Goal: Task Accomplishment & Management: Complete application form

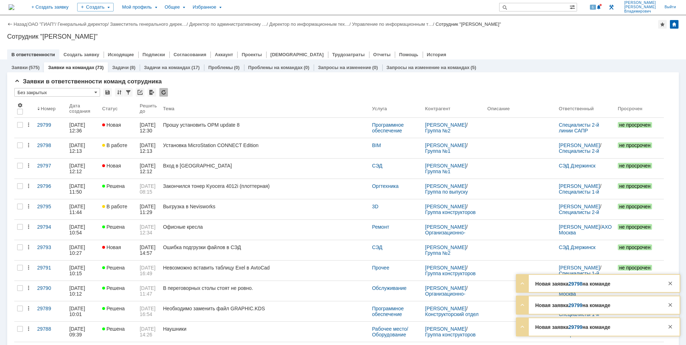
drag, startPoint x: 668, startPoint y: 282, endPoint x: 668, endPoint y: 291, distance: 9.7
click at [668, 282] on div at bounding box center [670, 283] width 9 height 9
click at [665, 306] on div at bounding box center [671, 302] width 12 height 13
click at [669, 306] on div at bounding box center [670, 304] width 9 height 9
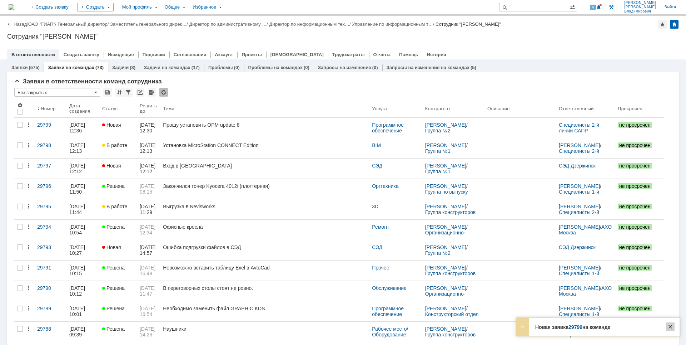
click at [670, 323] on div at bounding box center [670, 326] width 9 height 9
click at [574, 42] on div "Назад | ОАО "ГИАП" / Генеральный директор / Заместитель генерального дирек… / Д…" at bounding box center [343, 38] width 686 height 44
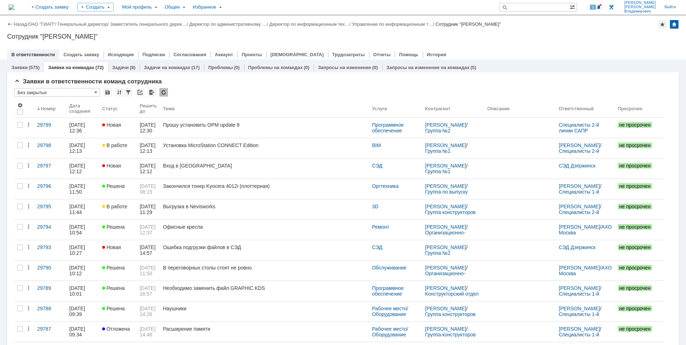
click at [567, 41] on div "Назад | ОАО "ГИАП" / Генеральный директор / Заместитель генерального дирек… / Д…" at bounding box center [343, 38] width 686 height 44
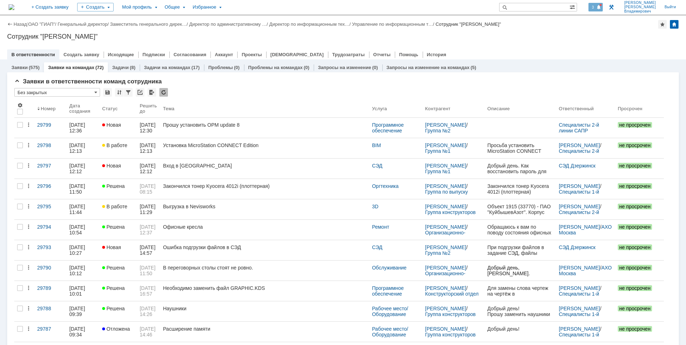
click at [603, 3] on div "3" at bounding box center [596, 7] width 15 height 9
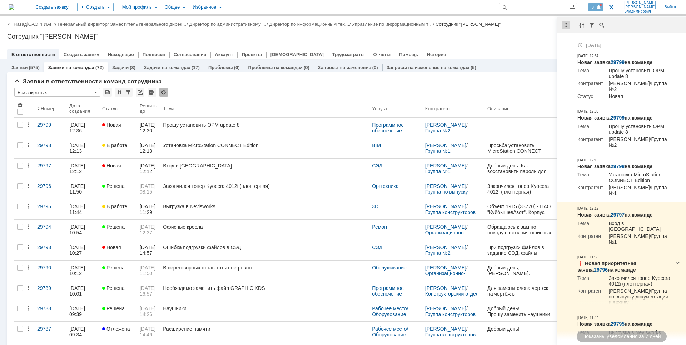
click at [566, 25] on div at bounding box center [566, 25] width 9 height 9
click at [571, 45] on div "Отметить уведомления прочитанными" at bounding box center [616, 43] width 96 height 5
click at [537, 44] on div "Назад | ОАО "ГИАП" / Генеральный директор / Заместитель генерального дирек… / Д…" at bounding box center [343, 38] width 686 height 44
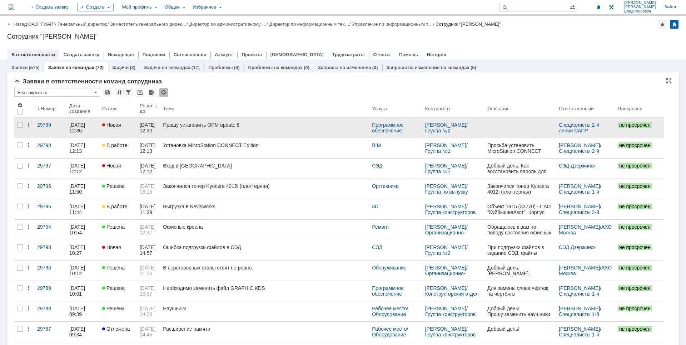
click at [287, 120] on link "Прошу установить OPM update 8" at bounding box center [264, 128] width 209 height 20
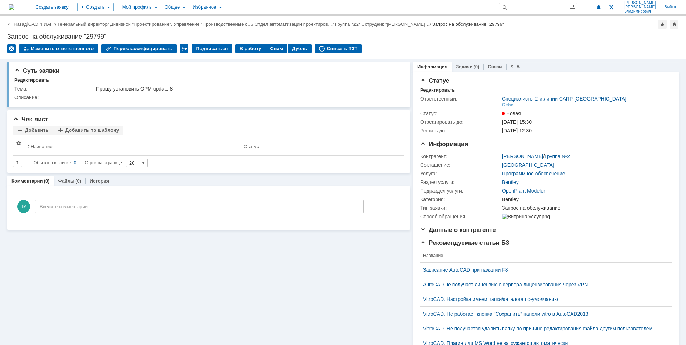
click at [14, 5] on img at bounding box center [12, 7] width 6 height 6
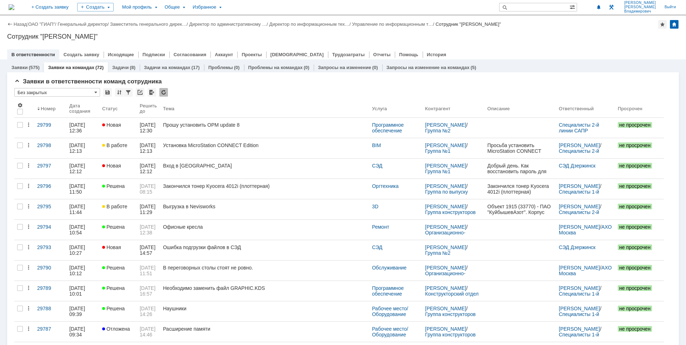
click at [476, 41] on div "Назад | ОАО "ГИАП" / Генеральный директор / Заместитель генерального дирек… / Д…" at bounding box center [343, 38] width 686 height 44
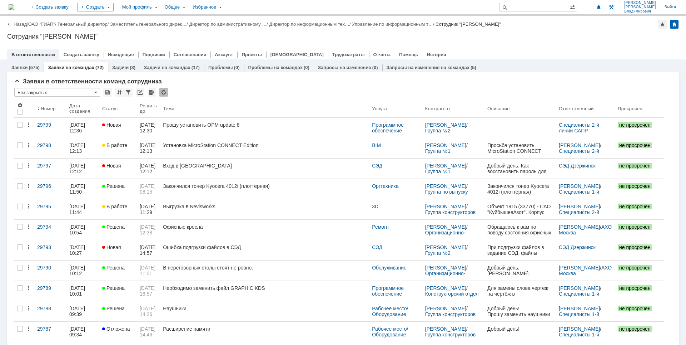
click at [435, 40] on div "Назад | ОАО "ГИАП" / Генеральный директор / Заместитель генерального дирек… / Д…" at bounding box center [343, 38] width 686 height 44
click at [574, 50] on div "В ответственности Создать заявку Исходящие Подписки Согласования Аккаунт Проект…" at bounding box center [343, 54] width 672 height 10
click at [485, 51] on div "В ответственности Создать заявку Исходящие Подписки Согласования Аккаунт Проект…" at bounding box center [343, 54] width 672 height 10
click at [391, 33] on div "Сотрудник "[PERSON_NAME]"" at bounding box center [343, 36] width 672 height 7
click at [164, 64] on div "Задачи на командах (17)" at bounding box center [172, 67] width 64 height 10
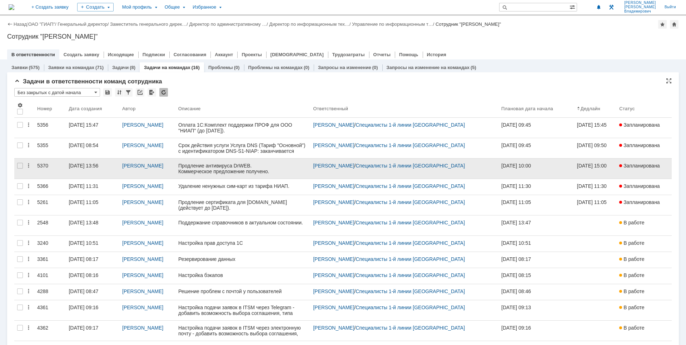
click at [119, 171] on div "Лузгин Михаил Владимирович" at bounding box center [147, 168] width 56 height 20
click at [81, 170] on link "13.10.2025 13:56" at bounding box center [93, 168] width 54 height 20
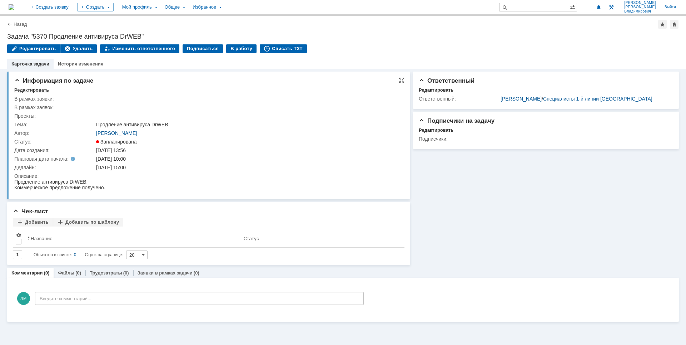
click at [24, 89] on div "Редактировать" at bounding box center [31, 90] width 35 height 6
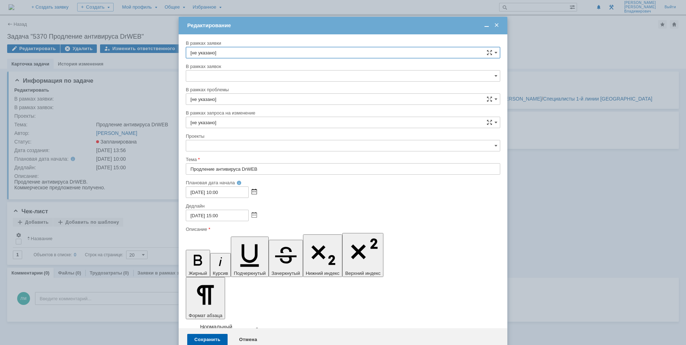
click at [255, 192] on span at bounding box center [254, 192] width 5 height 6
click at [201, 221] on div "27" at bounding box center [201, 221] width 7 height 6
type input "27.10.2025 10:00"
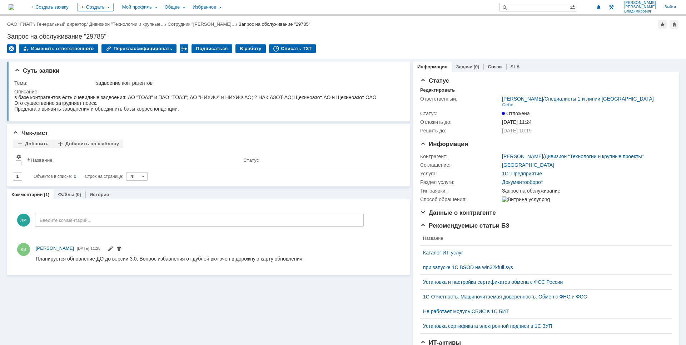
click at [300, 298] on div "Суть заявки Тема: задвоение контрагентов Описание: Чек-лист Добавить Добавить п…" at bounding box center [208, 234] width 403 height 350
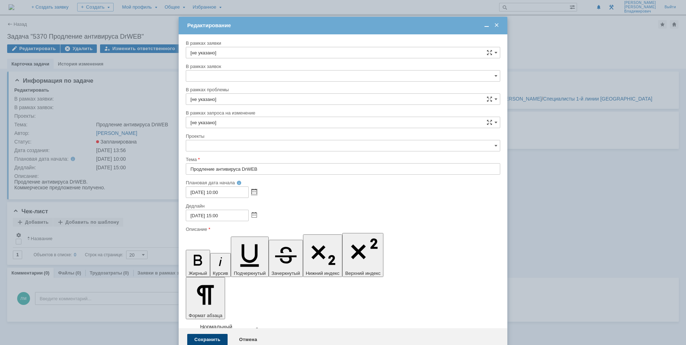
click at [216, 333] on div "Сохранить" at bounding box center [207, 338] width 40 height 11
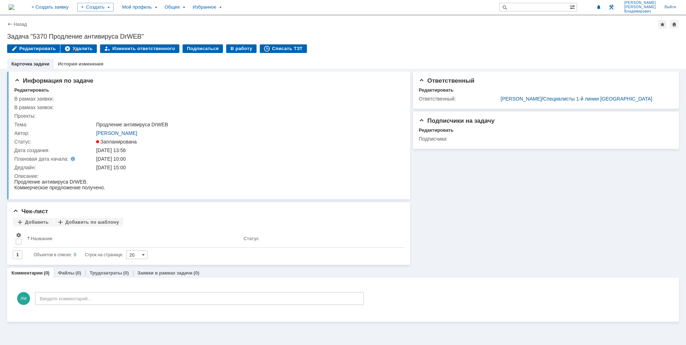
click at [14, 8] on img at bounding box center [12, 7] width 6 height 6
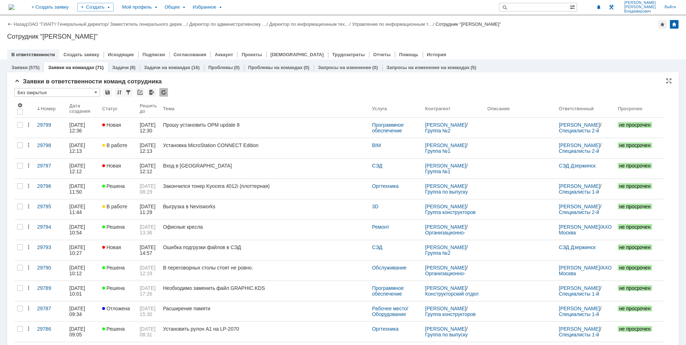
click at [513, 41] on div "Назад | ОАО "ГИАП" / Генеральный директор / Заместитель генерального дирек… / Д…" at bounding box center [343, 38] width 686 height 44
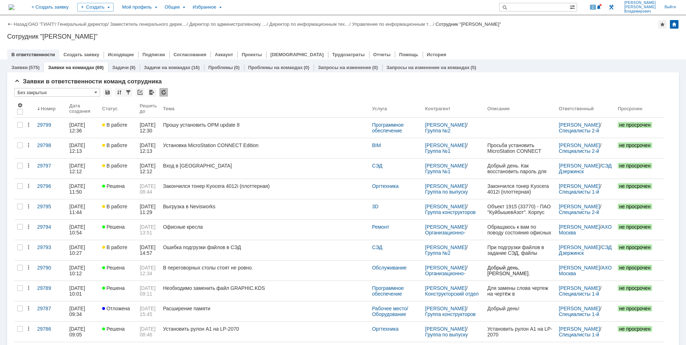
click at [612, 2] on div "2 Лузгин Михаил Владимирович Выйти" at bounding box center [633, 7] width 95 height 14
click at [602, 5] on div at bounding box center [601, 5] width 2 height 2
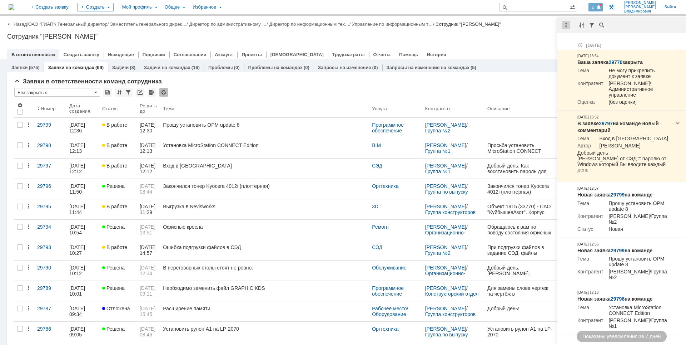
click at [568, 24] on div at bounding box center [566, 25] width 9 height 9
click at [575, 46] on div "Отметить уведомления прочитанными" at bounding box center [615, 43] width 104 height 11
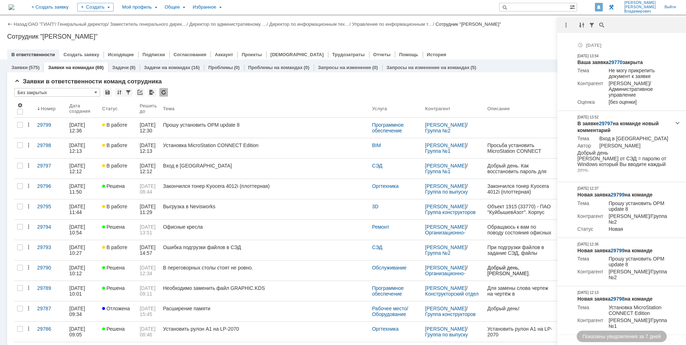
click at [504, 39] on div "Сотрудник "[PERSON_NAME]"" at bounding box center [343, 36] width 672 height 7
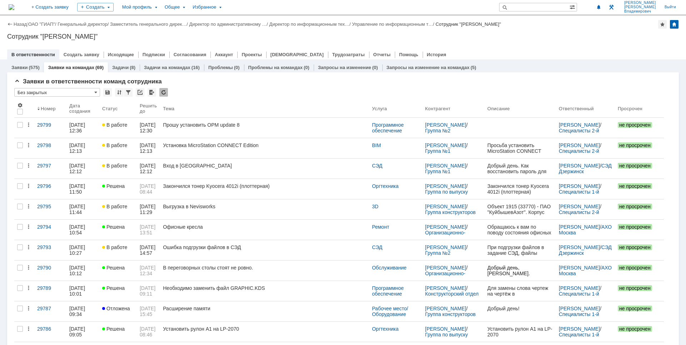
click at [510, 44] on div "Назад | ОАО "ГИАП" / Генеральный директор / Заместитель генерального дирек… / Д…" at bounding box center [343, 38] width 686 height 44
click at [481, 37] on div "Сотрудник "[PERSON_NAME]"" at bounding box center [343, 36] width 672 height 7
click at [475, 49] on div at bounding box center [343, 47] width 672 height 6
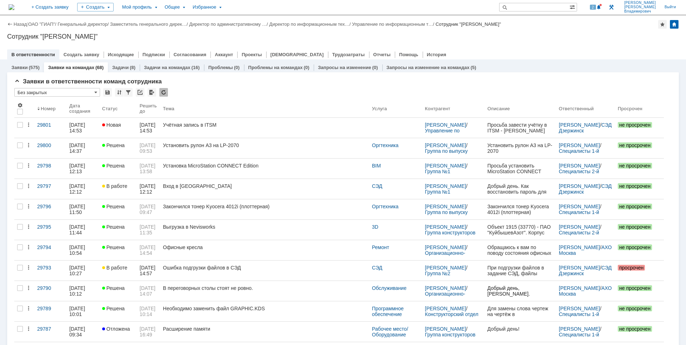
click at [609, 53] on div "В ответственности Создать заявку Исходящие Подписки Согласования Аккаунт Проект…" at bounding box center [343, 54] width 672 height 10
click at [602, 8] on span at bounding box center [599, 8] width 5 height 6
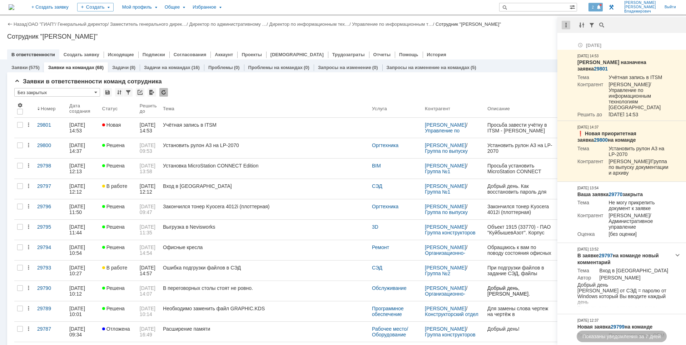
click at [566, 25] on div at bounding box center [566, 25] width 9 height 9
click at [580, 46] on div "Отметить уведомления прочитанными" at bounding box center [616, 43] width 96 height 5
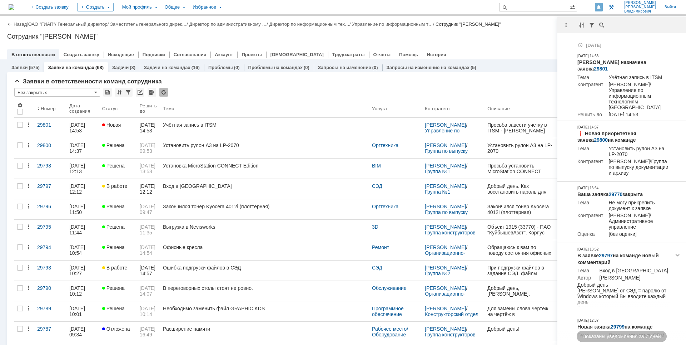
click at [531, 42] on div "Назад | ОАО "ГИАП" / Генеральный директор / Заместитель генерального дирек… / Д…" at bounding box center [343, 38] width 686 height 44
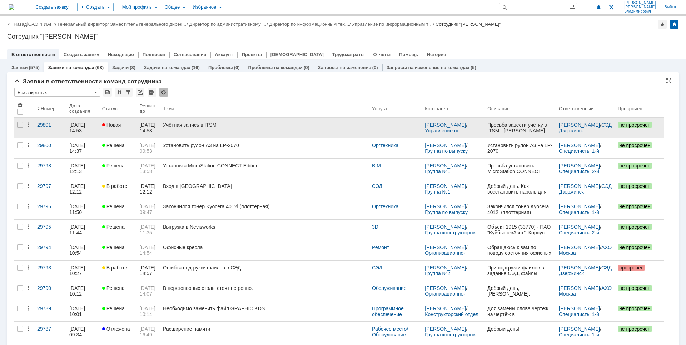
click at [317, 125] on div "Учётная запись в ITSM" at bounding box center [264, 125] width 203 height 6
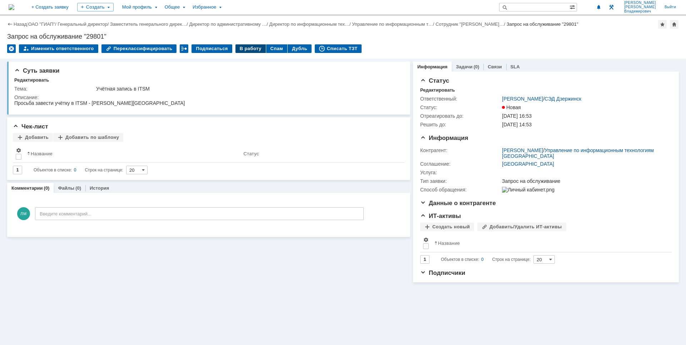
click at [243, 48] on div "В работу" at bounding box center [251, 48] width 30 height 9
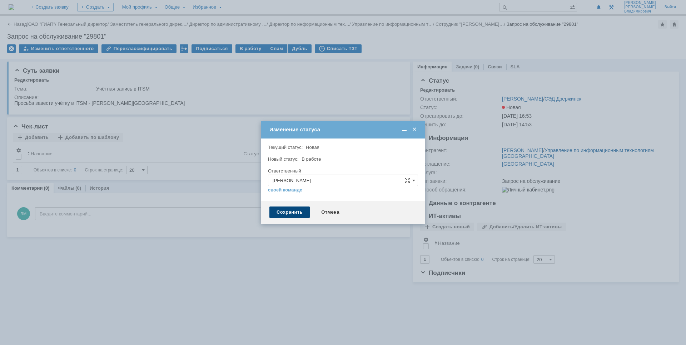
click at [289, 210] on div "Сохранить" at bounding box center [289, 211] width 40 height 11
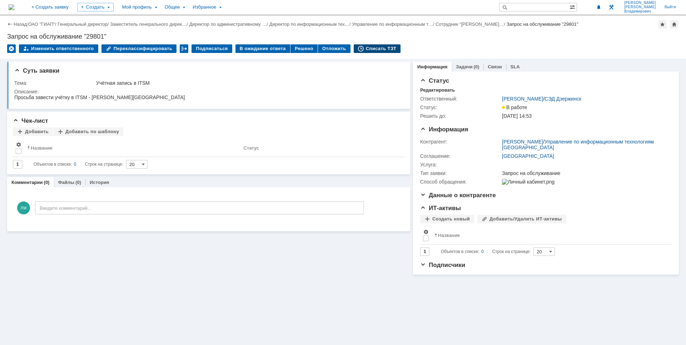
click at [359, 45] on div "Списать ТЗТ" at bounding box center [377, 48] width 47 height 9
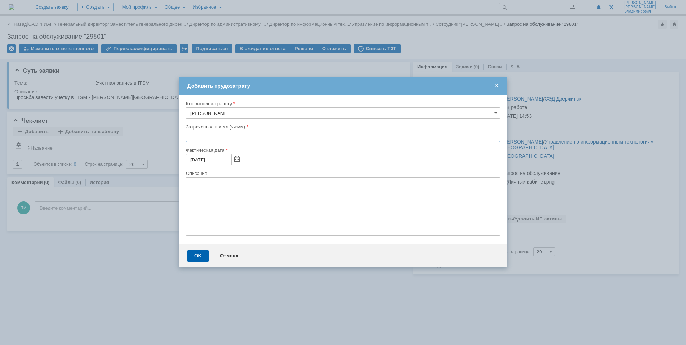
click at [187, 136] on input "text" at bounding box center [343, 135] width 315 height 11
type input "0:15"
type textarea "ITSM."
click at [201, 258] on div "OK" at bounding box center [197, 255] width 21 height 11
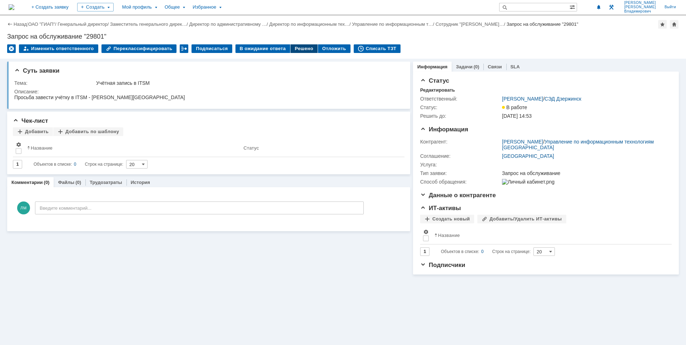
click at [293, 49] on div "Решено" at bounding box center [304, 48] width 27 height 9
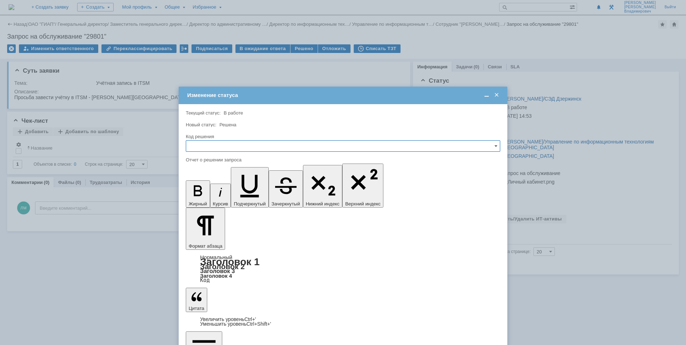
click at [218, 143] on input "text" at bounding box center [343, 145] width 315 height 11
click at [218, 193] on span "Решено" at bounding box center [342, 195] width 305 height 6
type input "Решено"
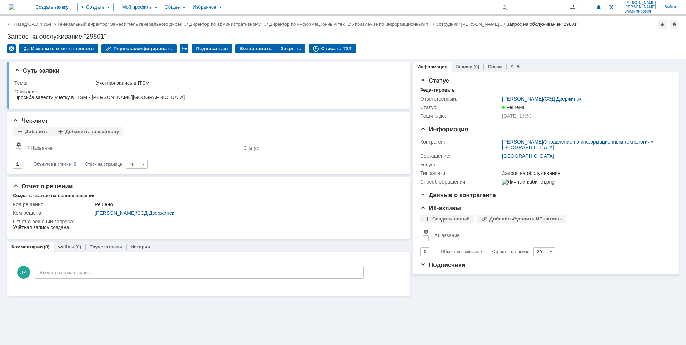
click at [14, 6] on img at bounding box center [12, 7] width 6 height 6
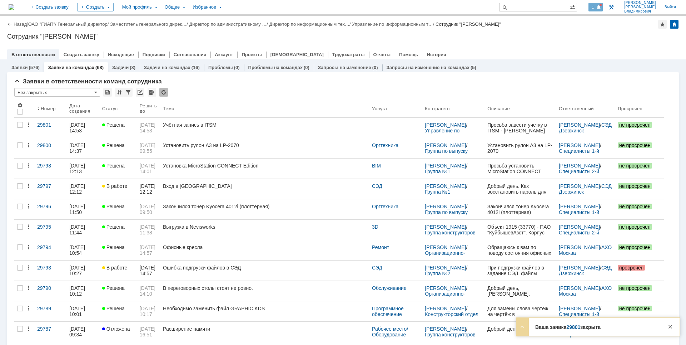
click at [596, 5] on span "1" at bounding box center [593, 7] width 6 height 5
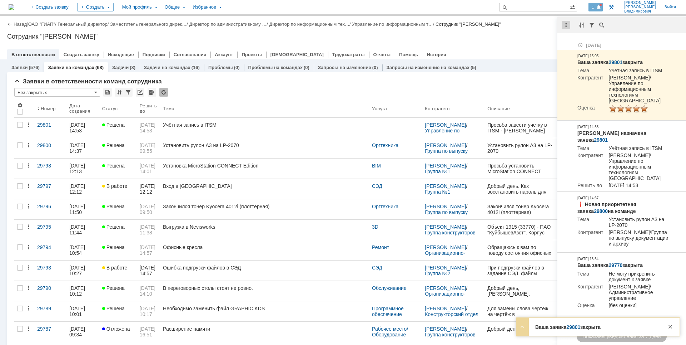
click at [568, 25] on div at bounding box center [566, 25] width 9 height 9
click at [574, 45] on div "Отметить уведомления прочитанными" at bounding box center [616, 43] width 96 height 5
click at [511, 39] on div "Сотрудник "[PERSON_NAME]"" at bounding box center [343, 36] width 672 height 7
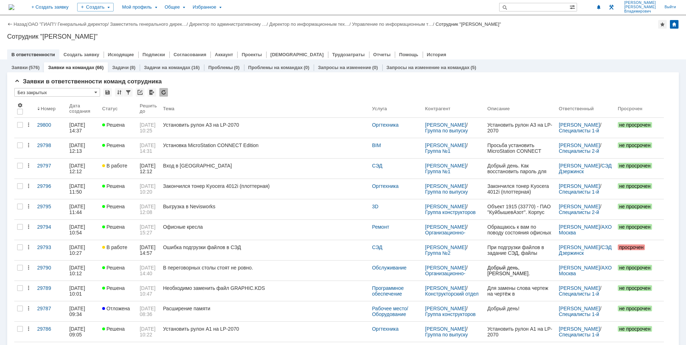
click at [510, 35] on div "Сотрудник "[PERSON_NAME]"" at bounding box center [343, 36] width 672 height 7
click at [205, 37] on div "Сотрудник "[PERSON_NAME]"" at bounding box center [343, 36] width 672 height 7
click at [485, 51] on div "В ответственности Создать заявку Исходящие Подписки Согласования Аккаунт Проект…" at bounding box center [343, 54] width 672 height 10
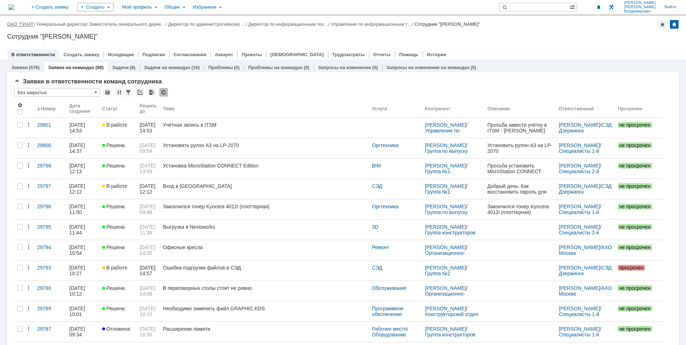
click at [13, 24] on link "ОАО "ГИАП"" at bounding box center [20, 23] width 27 height 5
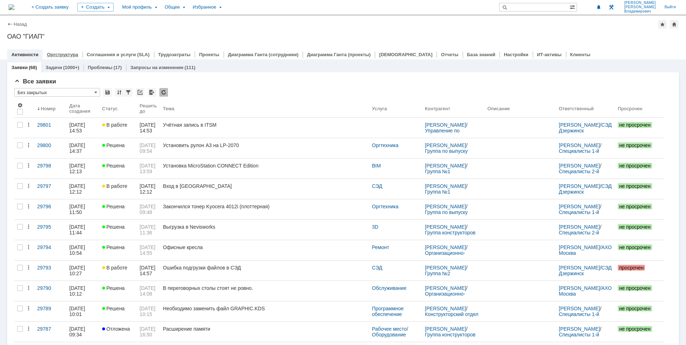
click at [49, 50] on div "Оргструктура" at bounding box center [63, 54] width 40 height 10
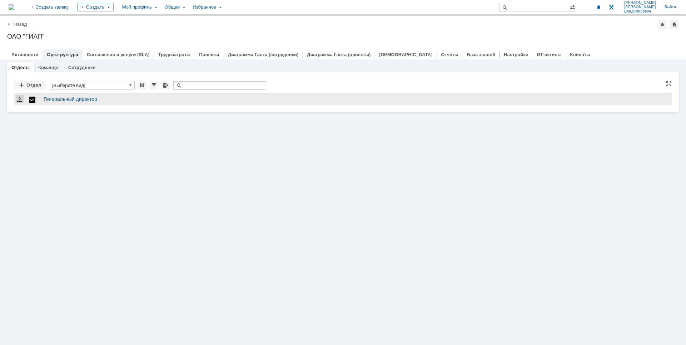
click at [20, 100] on link "Expand" at bounding box center [20, 99] width 8 height 6
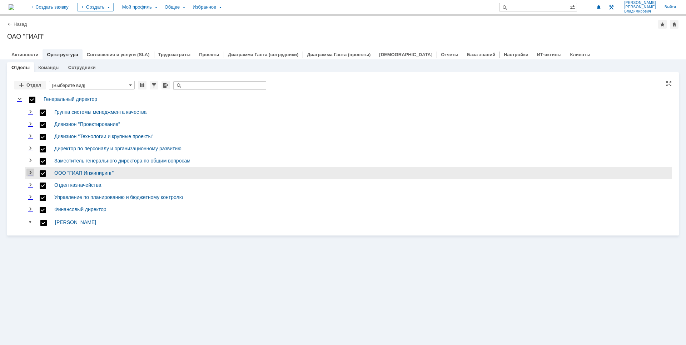
click at [31, 170] on link "Expand" at bounding box center [30, 173] width 8 height 6
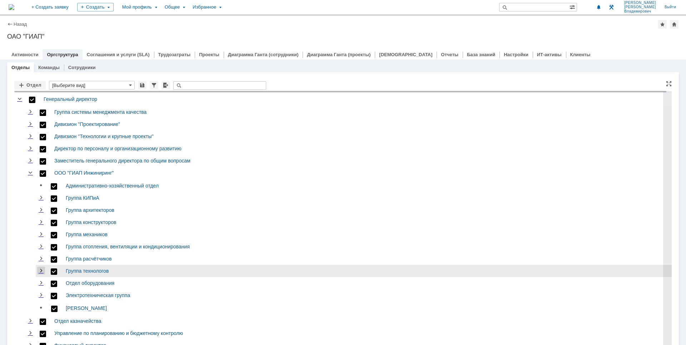
click at [40, 268] on link "Expand" at bounding box center [41, 271] width 8 height 6
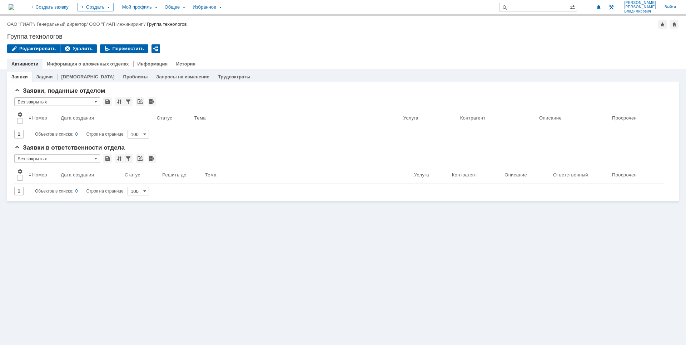
click at [143, 65] on link "Информация" at bounding box center [153, 63] width 30 height 5
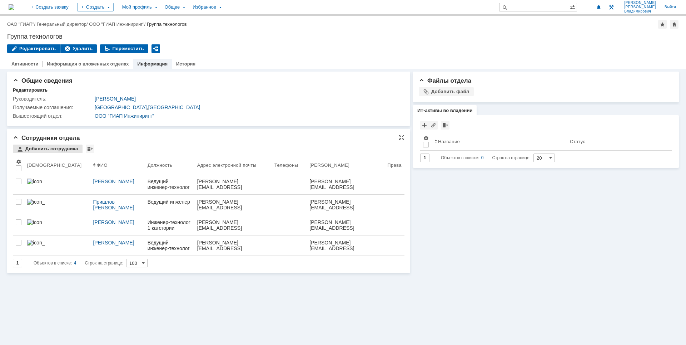
click at [46, 147] on div "Добавить сотрудника" at bounding box center [48, 148] width 70 height 9
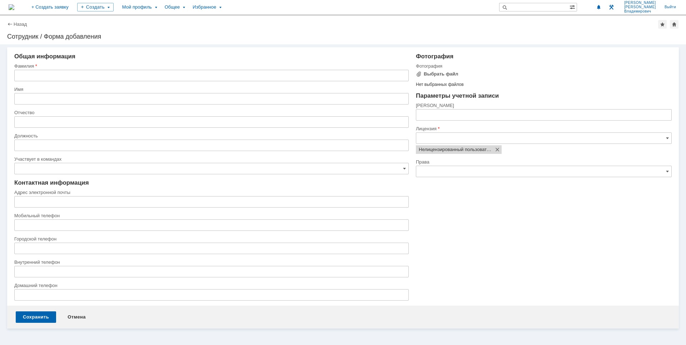
click at [57, 73] on input "text" at bounding box center [211, 75] width 395 height 11
paste input "[PERSON_NAME]"
type input "[PERSON_NAME]"
paste input "[PERSON_NAME]"
type input "[PERSON_NAME]"
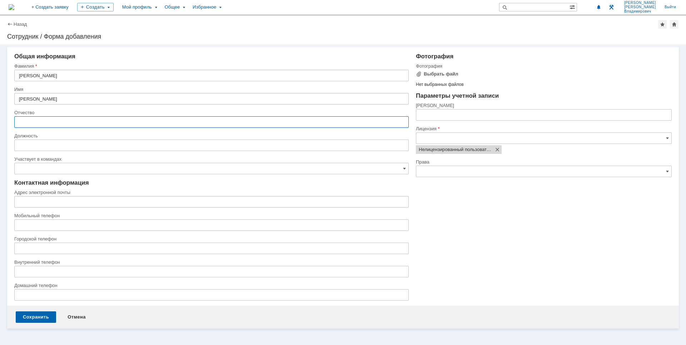
paste input "Федоровна"
type input "Федоровна"
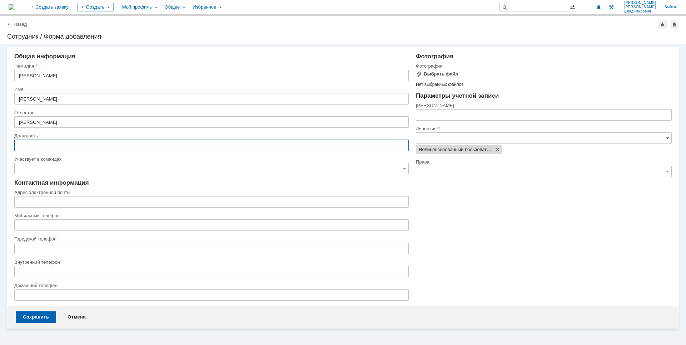
paste input "Главный специалист"
type input "Главный специалист"
paste input "olga.nemkova@giap.ru"
type input "olga.nemkova@giap.ru"
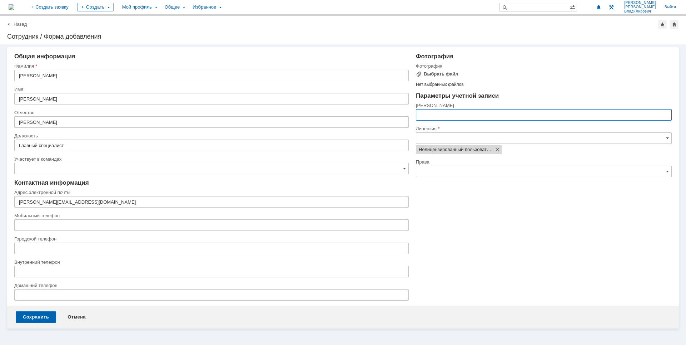
paste input "olga.nemkova@giap.ru"
type input "olga.nemkova@giap.ru"
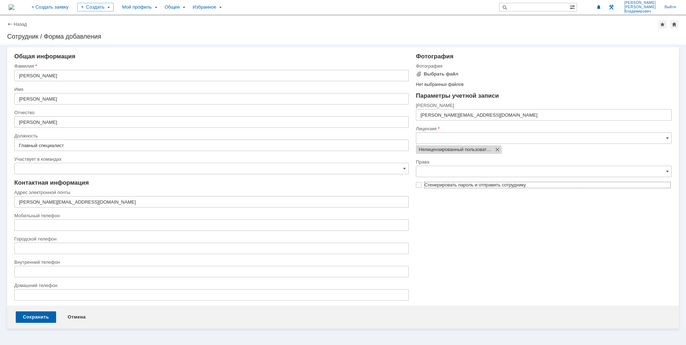
checkbox input "true"
click at [29, 313] on div "Сохранить" at bounding box center [36, 316] width 40 height 11
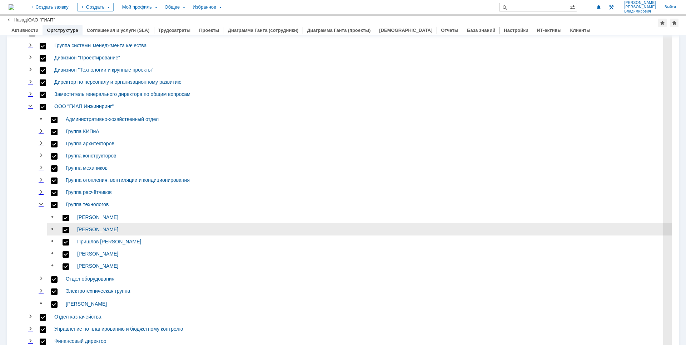
scroll to position [38, 0]
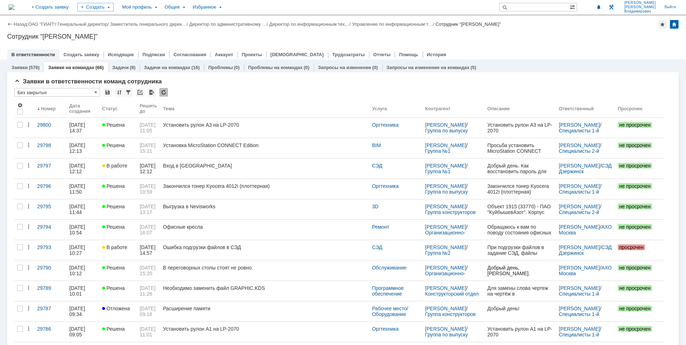
click at [558, 46] on div at bounding box center [343, 47] width 672 height 6
